Goal: Transaction & Acquisition: Purchase product/service

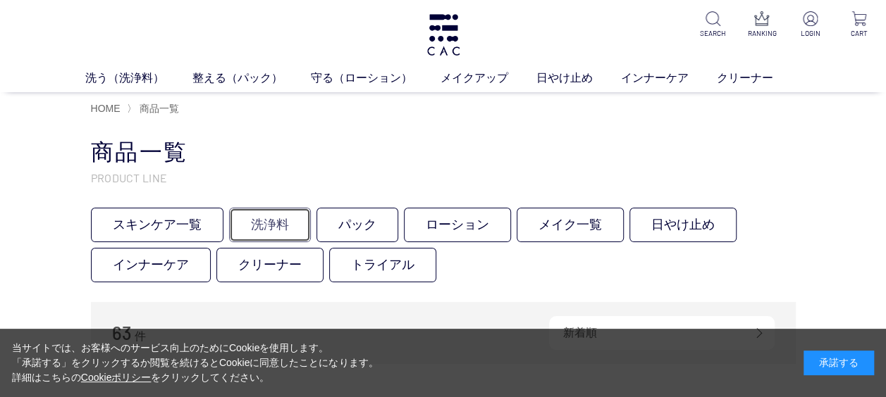
click at [273, 220] on link "洗浄料" at bounding box center [270, 225] width 82 height 35
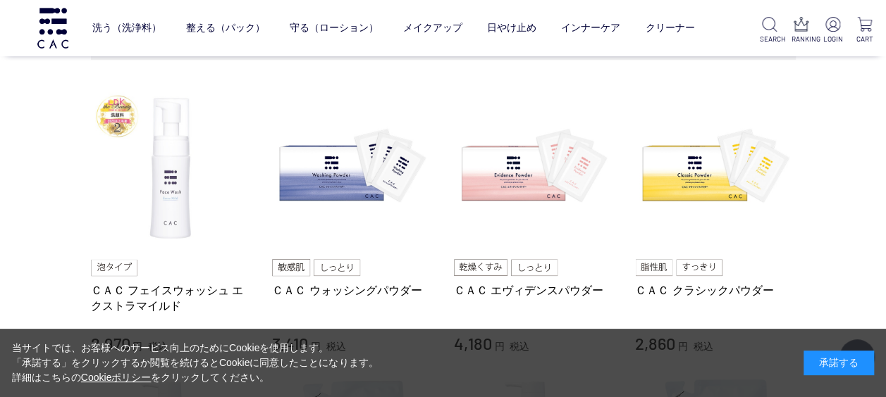
scroll to position [352, 0]
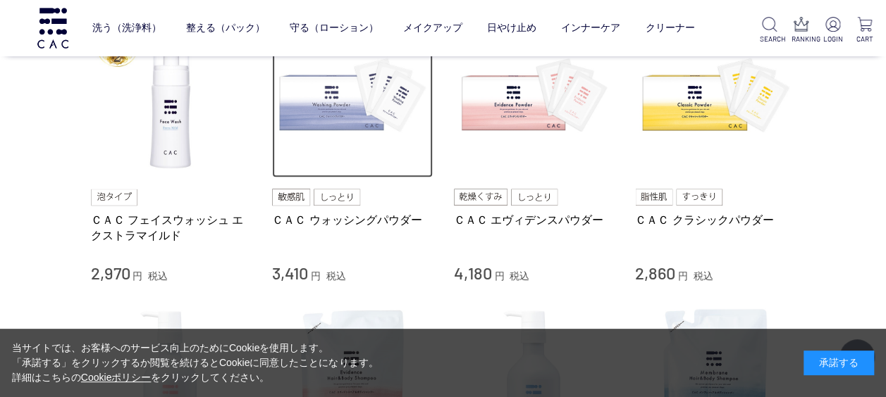
click at [328, 118] on img at bounding box center [352, 98] width 161 height 161
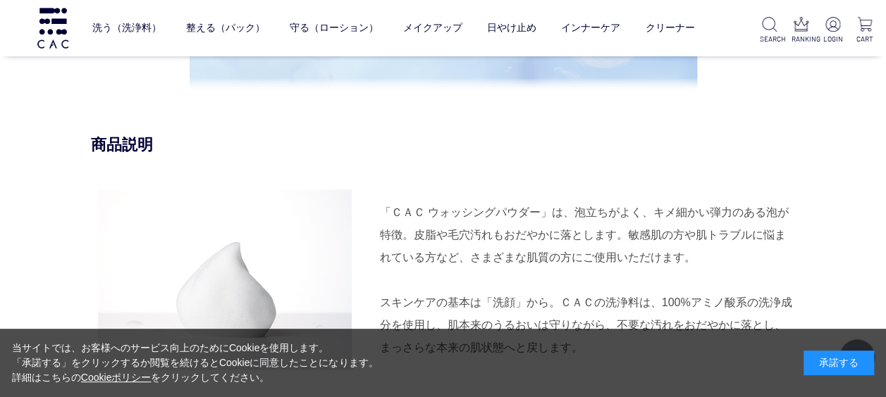
scroll to position [1480, 0]
